Goal: Information Seeking & Learning: Check status

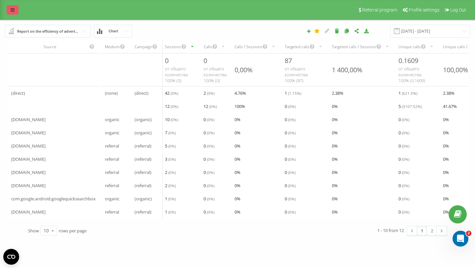
click at [9, 14] on link at bounding box center [13, 9] width 12 height 9
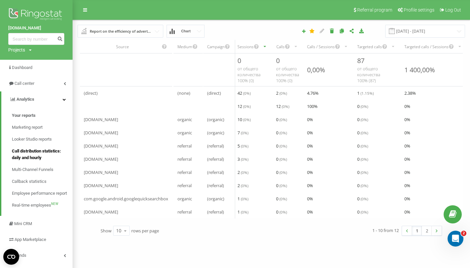
click at [49, 158] on span "Call distribution statistics: daily and hourly" at bounding box center [40, 154] width 57 height 13
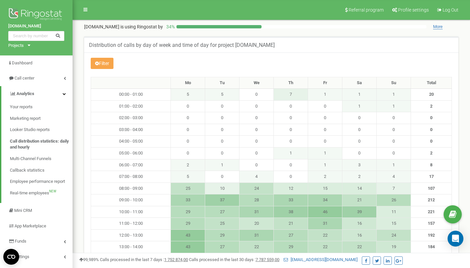
click at [111, 67] on button "Filter" at bounding box center [102, 63] width 23 height 11
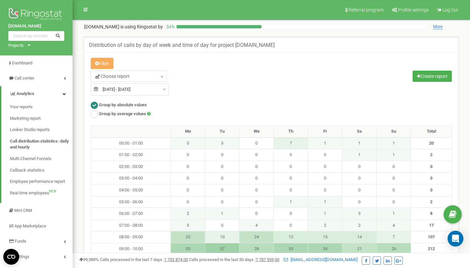
type input "22.07.2025"
type input "21.08.2025"
click at [137, 85] on input "22.07.2025 - 21.08.2025" at bounding box center [130, 89] width 78 height 12
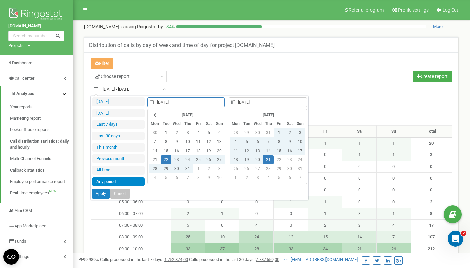
type input "21.08.2025"
click at [267, 158] on td "21" at bounding box center [268, 159] width 11 height 9
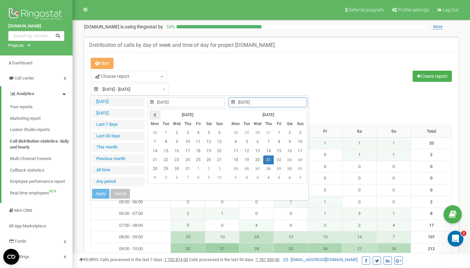
click at [156, 114] on icon at bounding box center [154, 115] width 3 height 4
type input "22.06.2025"
click at [217, 161] on td "22" at bounding box center [219, 159] width 11 height 9
type input "22.06.2025"
type input "01.07.2025"
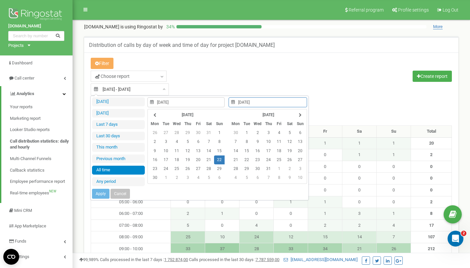
type input "19.03.2024"
type input "21.08.2025"
type input "01.07.2025"
type input "31.07.2025"
type input "22.06.2025"
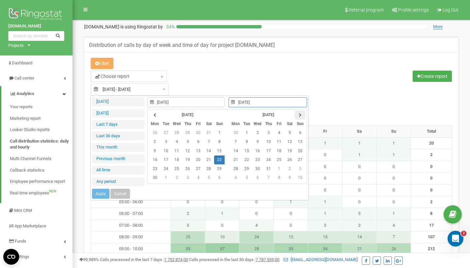
click at [297, 117] on th at bounding box center [300, 115] width 11 height 9
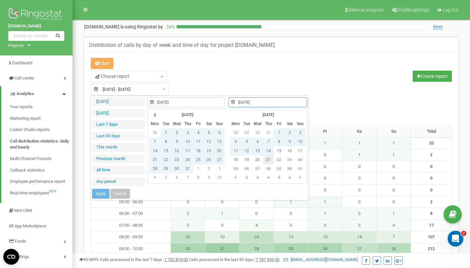
type input "21.08.2025"
click at [270, 160] on td "21" at bounding box center [268, 159] width 11 height 9
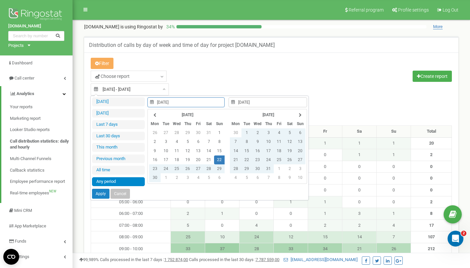
type input "22.06.2025"
click at [98, 194] on button "Apply" at bounding box center [100, 194] width 17 height 10
type input "22.06.2025 - 21.08.2025"
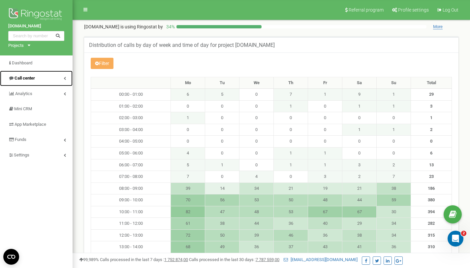
click at [65, 78] on icon at bounding box center [65, 78] width 2 height 3
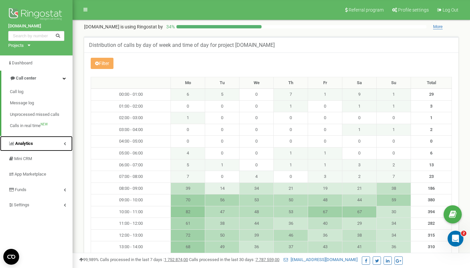
click at [61, 145] on link "Analytics" at bounding box center [36, 144] width 73 height 16
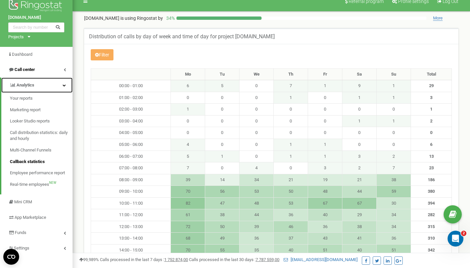
scroll to position [9, 0]
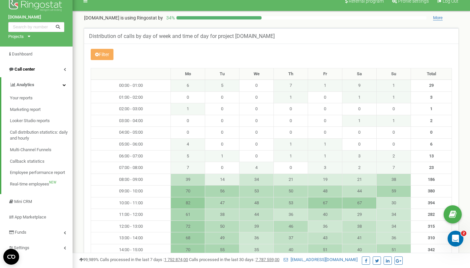
click at [233, 46] on div "Filter Choose report 22.06.2025 - 21.08.2025 Create report Group by absolute va…" at bounding box center [271, 212] width 374 height 337
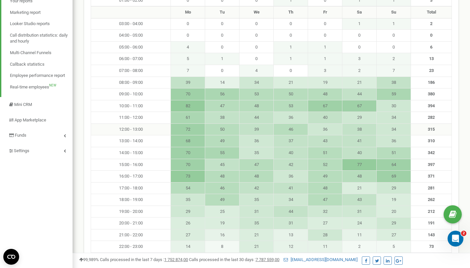
scroll to position [112, 0]
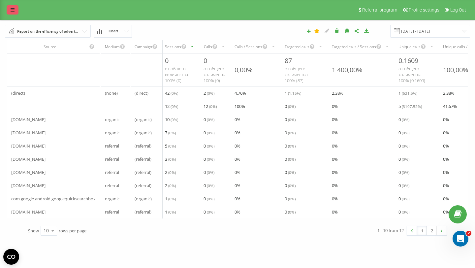
click at [14, 12] on icon at bounding box center [13, 10] width 4 height 5
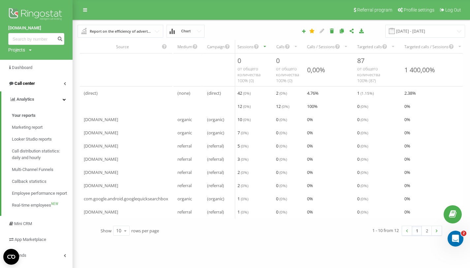
click at [27, 85] on span "Call center" at bounding box center [25, 83] width 20 height 5
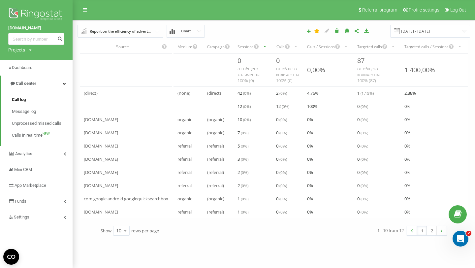
click at [32, 100] on link "Call log" at bounding box center [42, 100] width 61 height 12
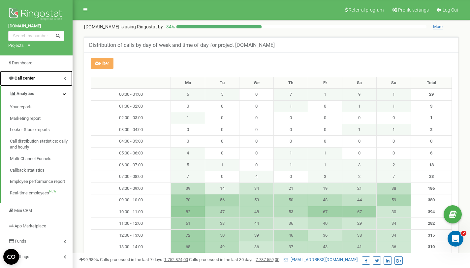
click at [50, 74] on link "Call center" at bounding box center [36, 79] width 73 height 16
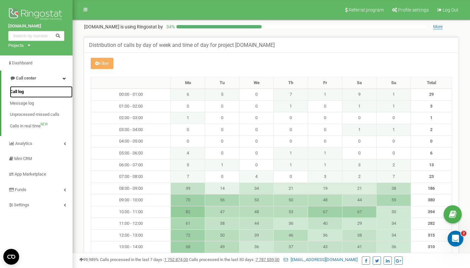
click at [41, 94] on link "Call log" at bounding box center [41, 92] width 63 height 12
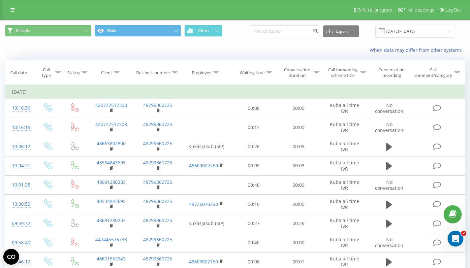
type input "48663802800"
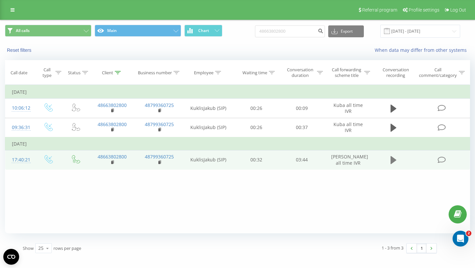
click at [391, 160] on icon at bounding box center [394, 160] width 6 height 8
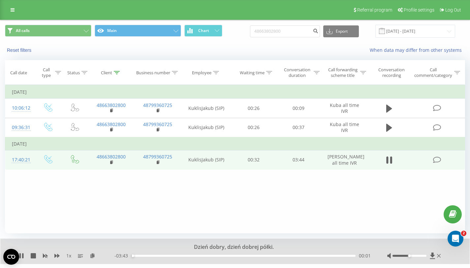
click at [143, 256] on div "00:01" at bounding box center [243, 256] width 224 height 2
click at [22, 255] on icon at bounding box center [22, 255] width 1 height 5
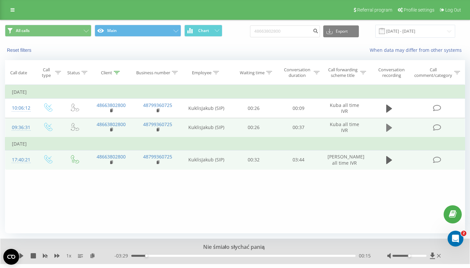
click at [387, 124] on icon at bounding box center [389, 128] width 6 height 8
click at [177, 255] on div "00:03" at bounding box center [243, 256] width 224 height 2
click at [201, 254] on div "- 00:29 00:08 00:08" at bounding box center [242, 255] width 256 height 7
click at [207, 256] on div "00:09" at bounding box center [243, 256] width 224 height 2
click at [231, 256] on div "00:14" at bounding box center [243, 256] width 224 height 2
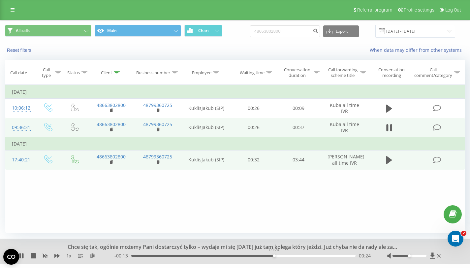
click at [274, 256] on div "00:24" at bounding box center [243, 256] width 224 height 2
click at [23, 256] on icon at bounding box center [22, 255] width 1 height 5
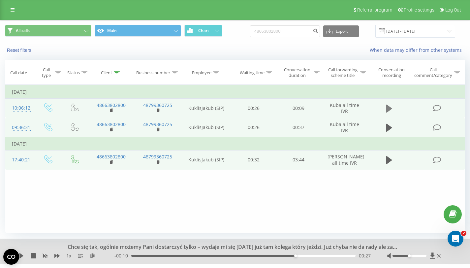
click at [389, 107] on icon at bounding box center [389, 109] width 6 height 8
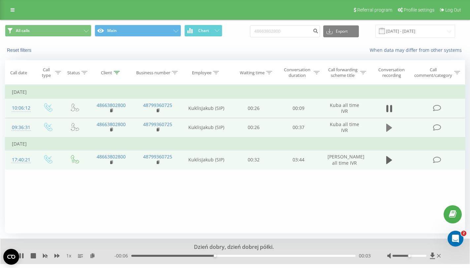
click at [389, 131] on icon at bounding box center [389, 127] width 6 height 9
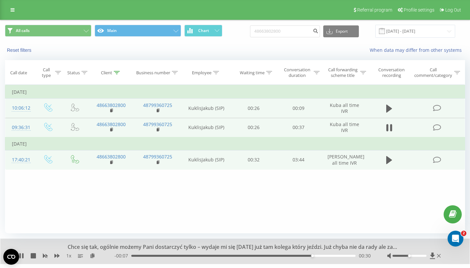
click at [215, 255] on div "00:30" at bounding box center [243, 256] width 224 height 2
drag, startPoint x: 410, startPoint y: 256, endPoint x: 443, endPoint y: 254, distance: 32.7
click at [443, 254] on div "Chce się tak, ogólnie możemy Pani dostarczyć tylko – wydaje mi się [DATE] już t…" at bounding box center [234, 251] width 469 height 25
drag, startPoint x: 208, startPoint y: 256, endPoint x: 172, endPoint y: 252, distance: 36.8
click at [182, 258] on div "- 00:25 00:13 00:13" at bounding box center [242, 255] width 256 height 7
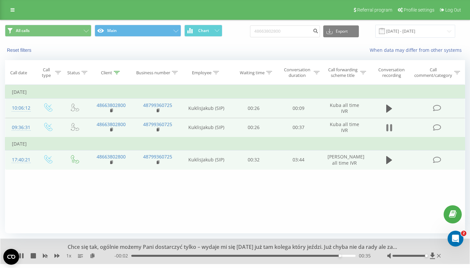
click at [385, 128] on button at bounding box center [389, 128] width 10 height 10
